Goal: Task Accomplishment & Management: Complete application form

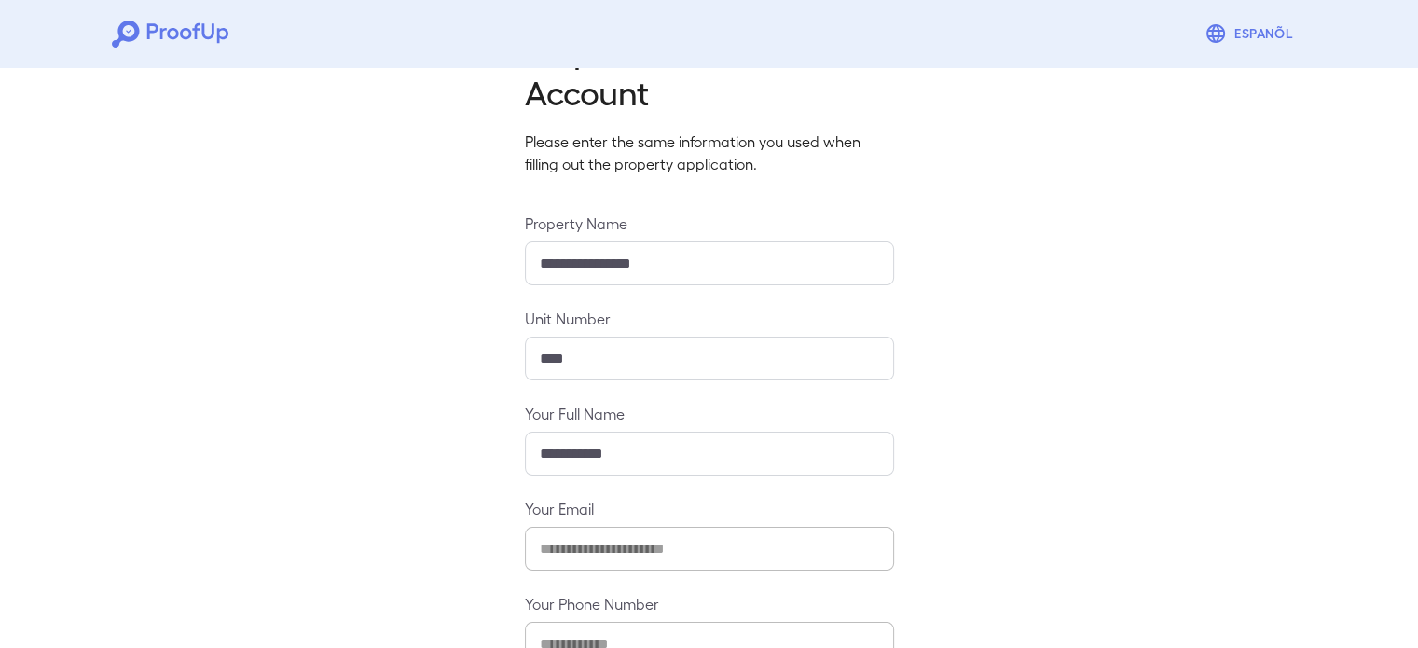
scroll to position [196, 0]
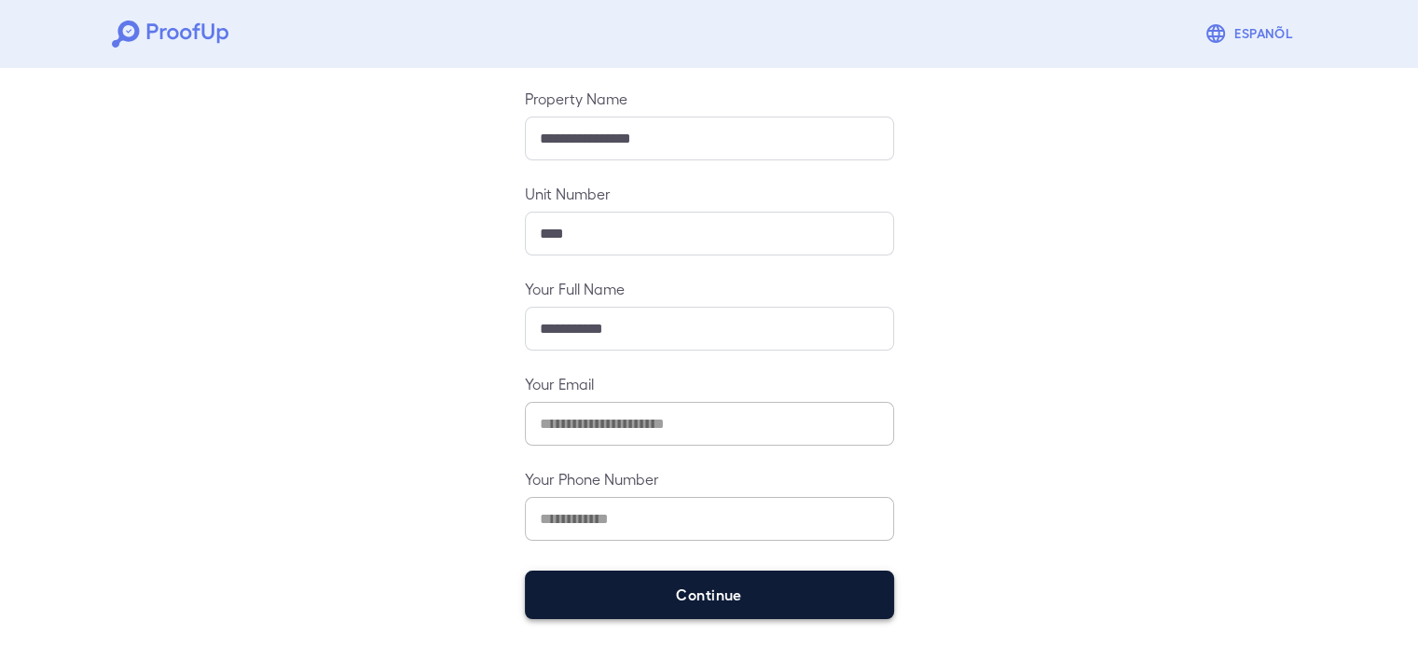
click at [664, 603] on button "Continue" at bounding box center [709, 594] width 369 height 48
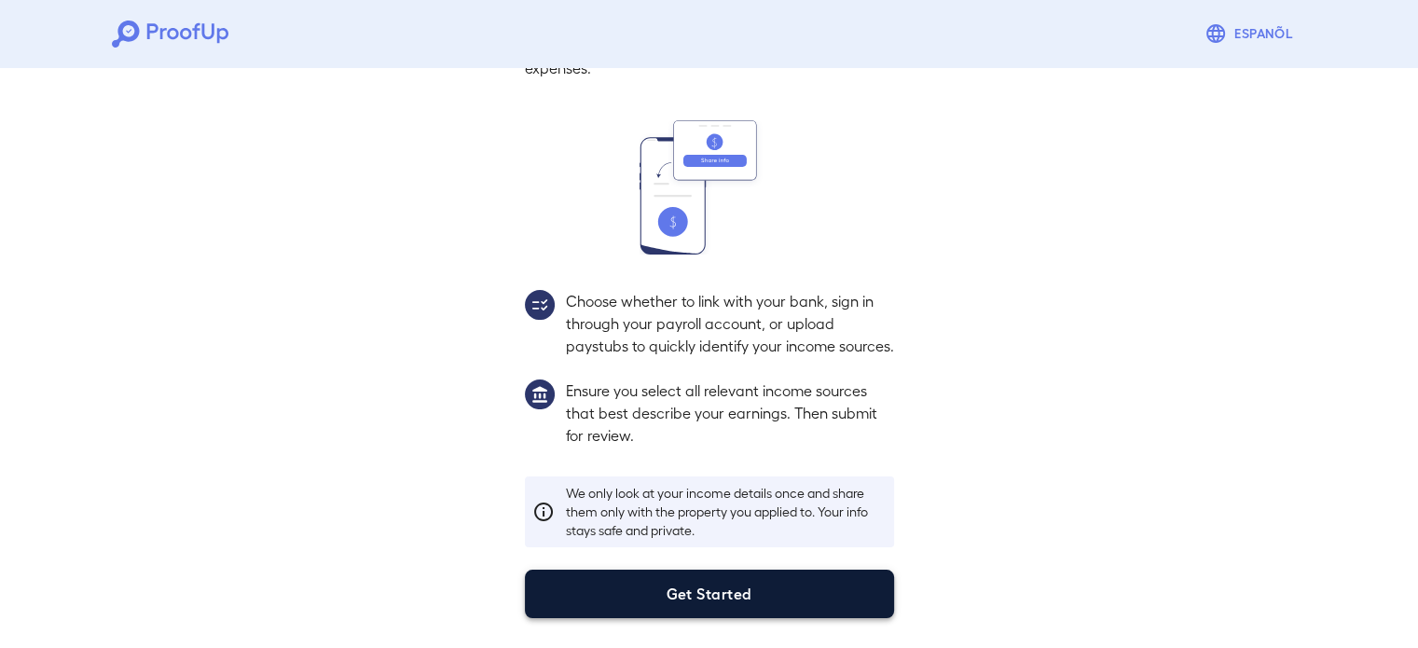
click at [653, 606] on button "Get Started" at bounding box center [709, 594] width 369 height 48
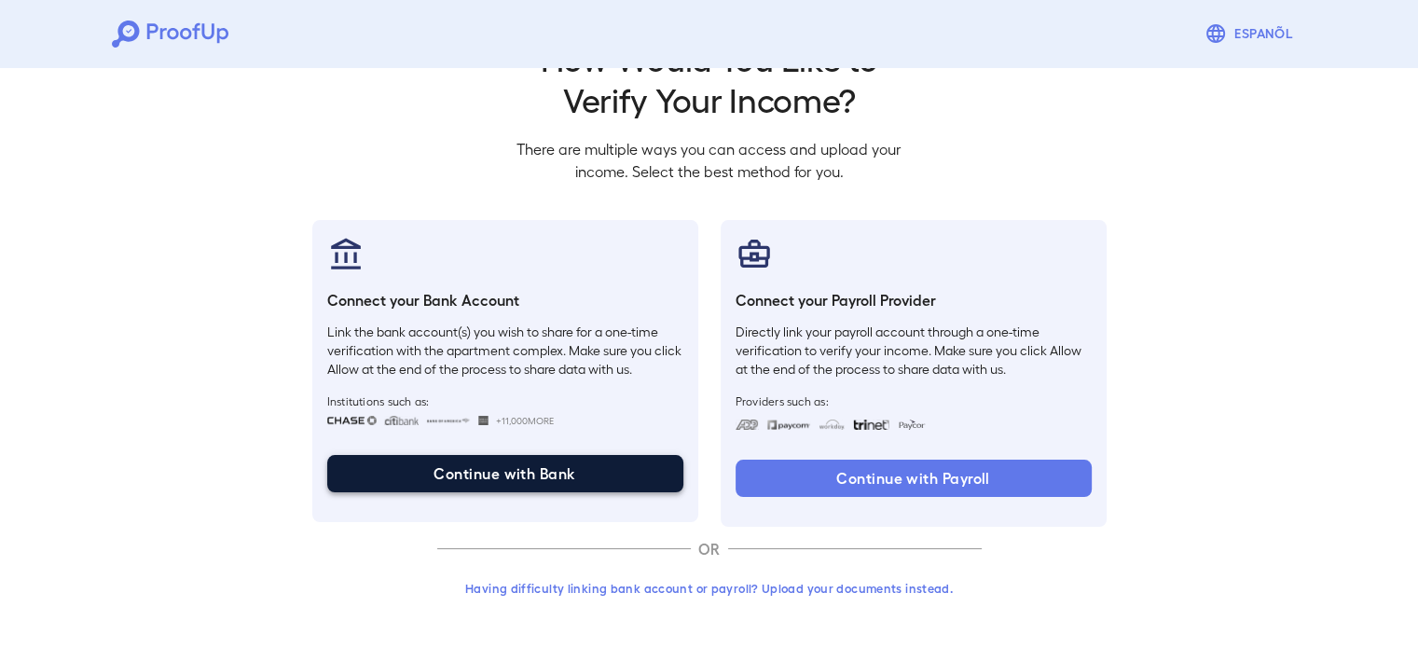
click at [564, 480] on button "Continue with Bank" at bounding box center [505, 473] width 356 height 37
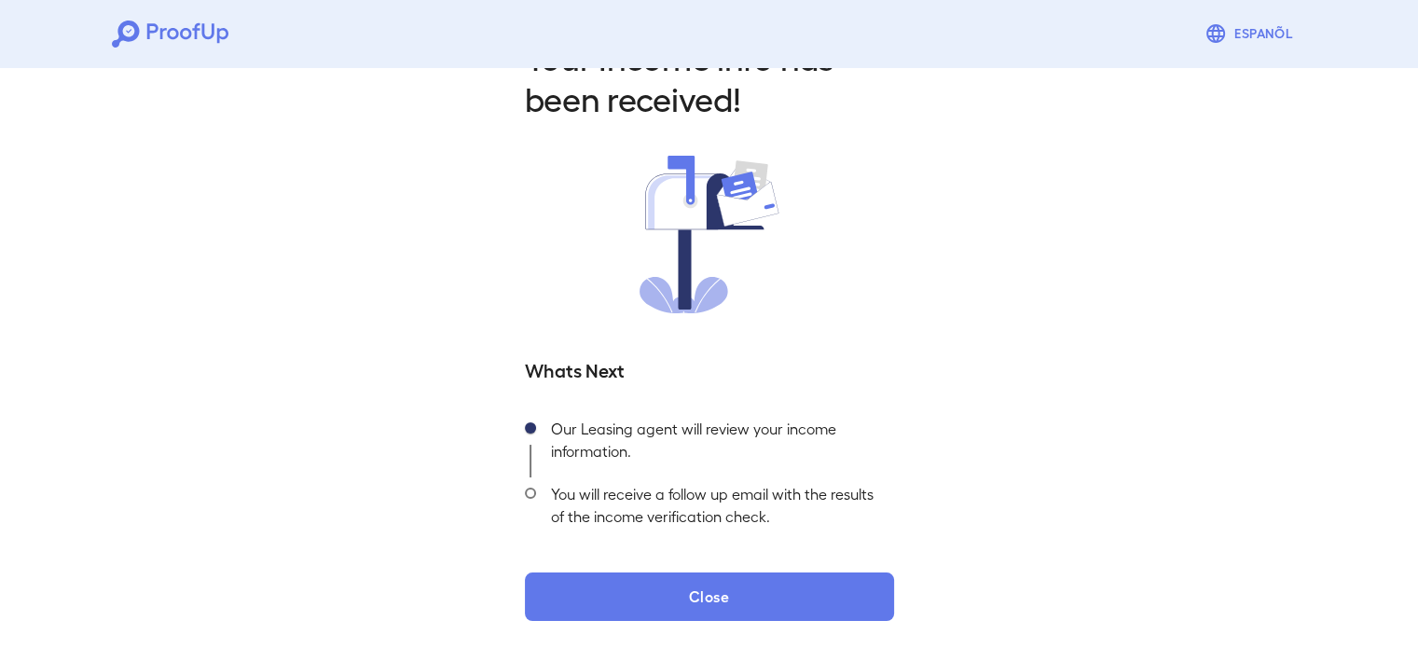
scroll to position [66, 0]
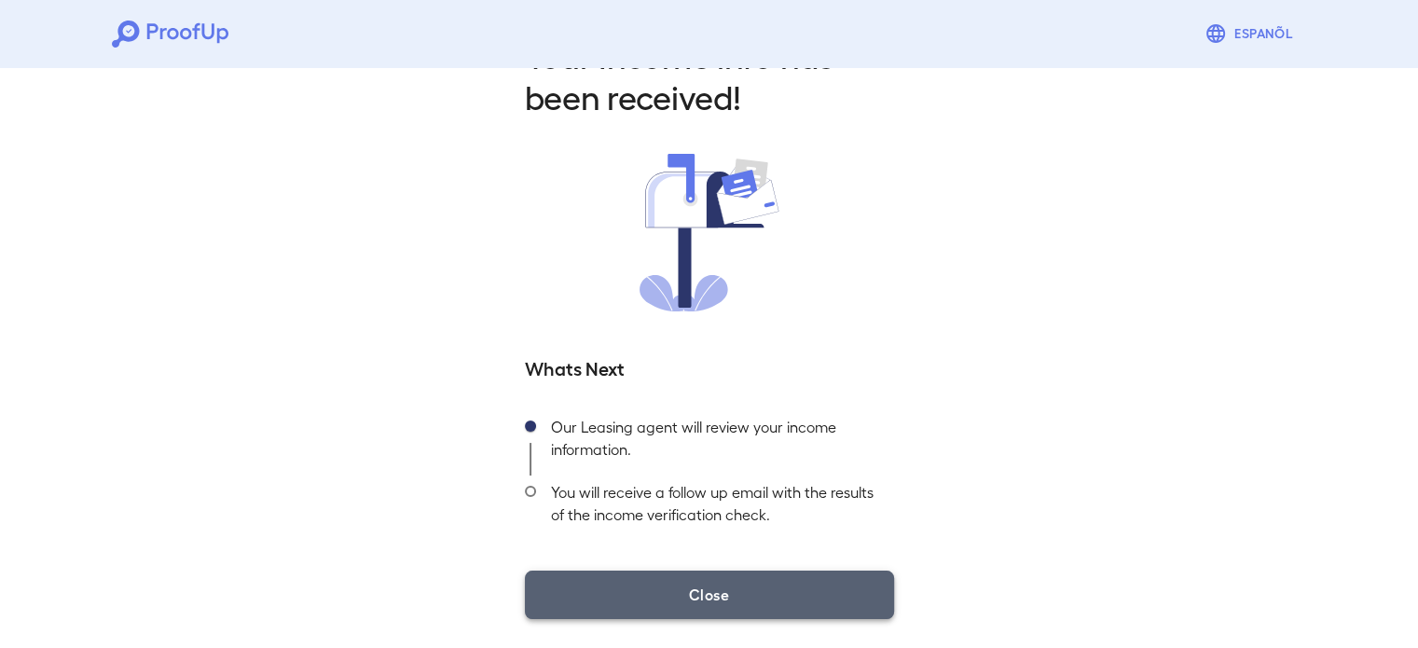
click at [634, 592] on button "Close" at bounding box center [709, 594] width 369 height 48
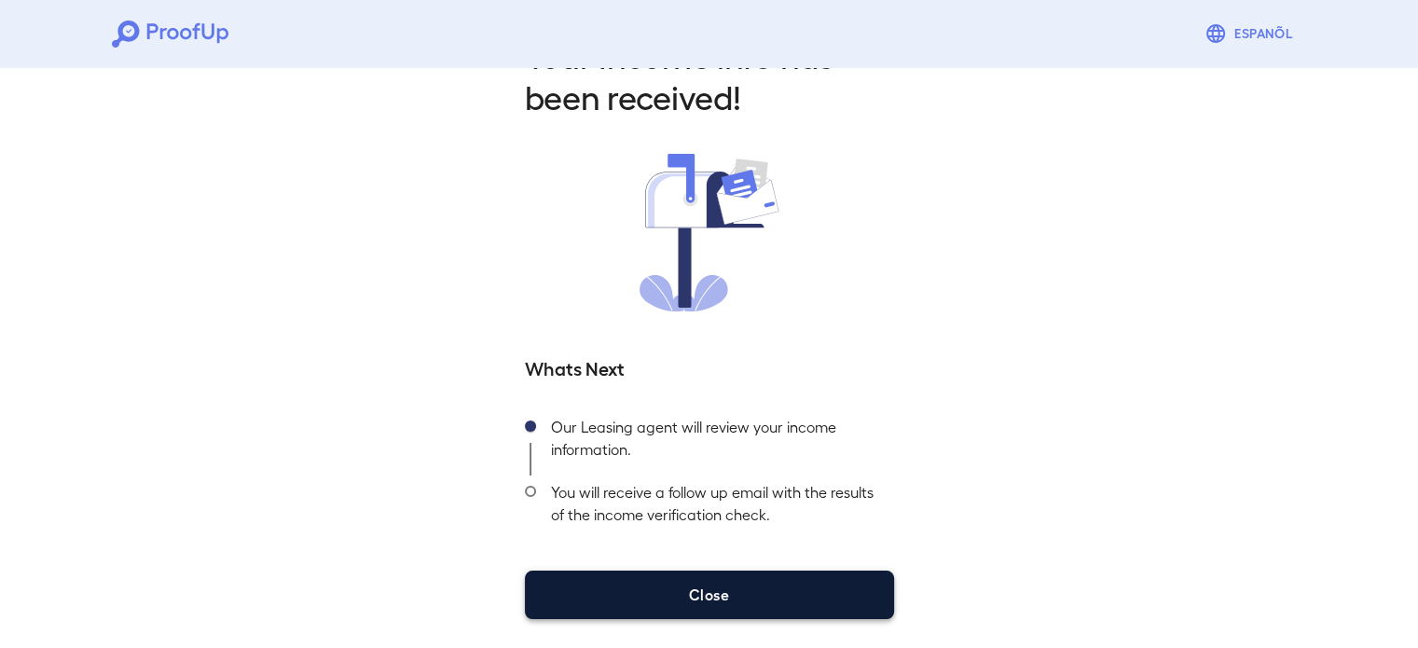
click at [688, 593] on button "Close" at bounding box center [709, 594] width 369 height 48
